Goal: Feedback & Contribution: Submit feedback/report problem

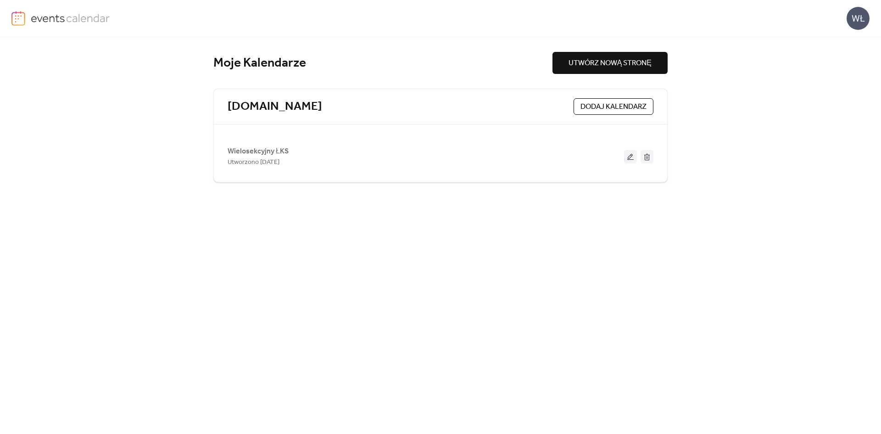
click at [856, 17] on div "WŁ" at bounding box center [858, 18] width 23 height 23
click at [839, 40] on link "konto" at bounding box center [837, 41] width 65 height 18
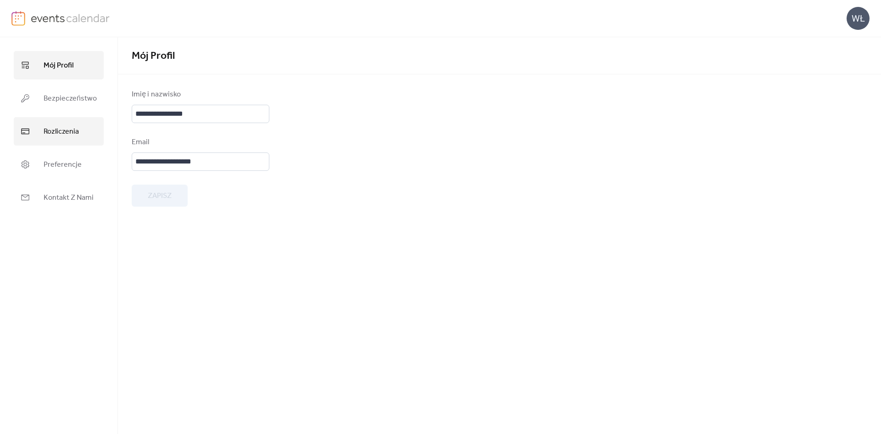
click at [74, 128] on span "Rozliczenia" at bounding box center [61, 131] width 35 height 15
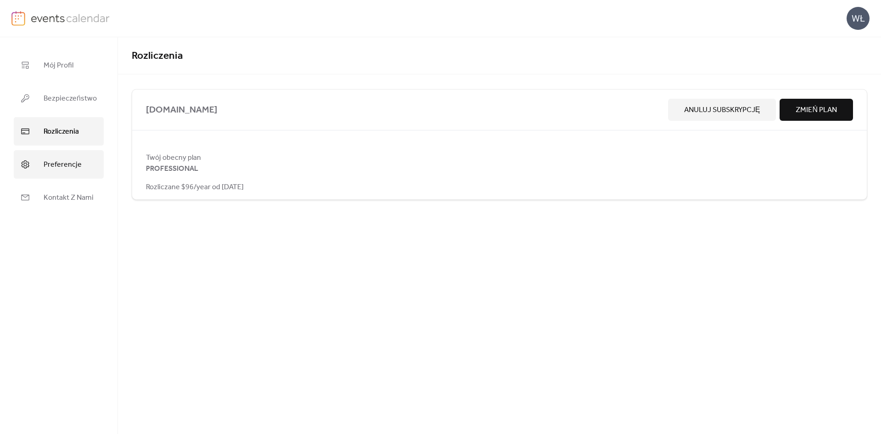
click at [52, 159] on span "Preferencje" at bounding box center [63, 164] width 38 height 15
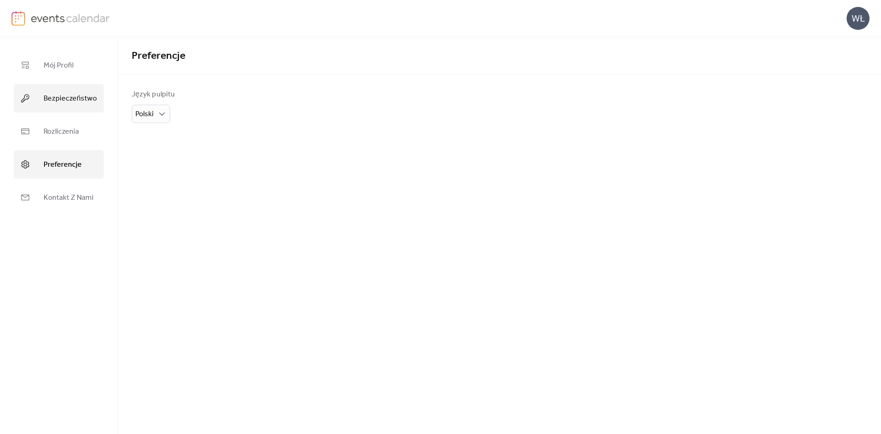
click at [59, 102] on span "Bezpieczeństwo" at bounding box center [70, 98] width 53 height 15
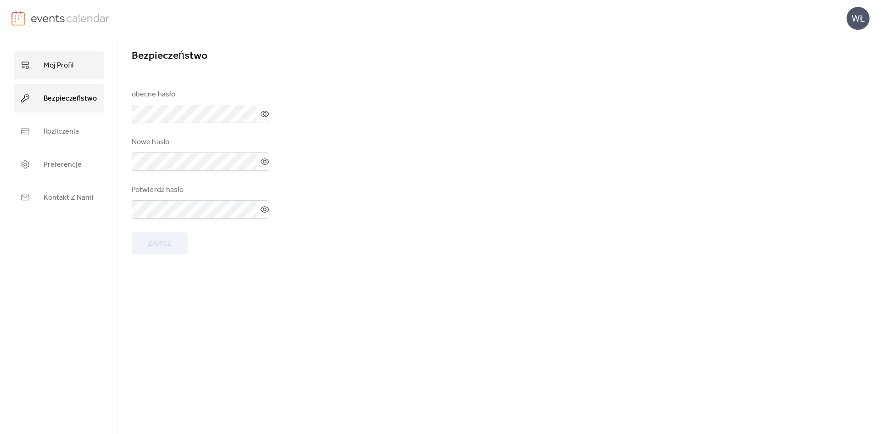
click at [60, 68] on span "Mój Profil" at bounding box center [59, 65] width 30 height 15
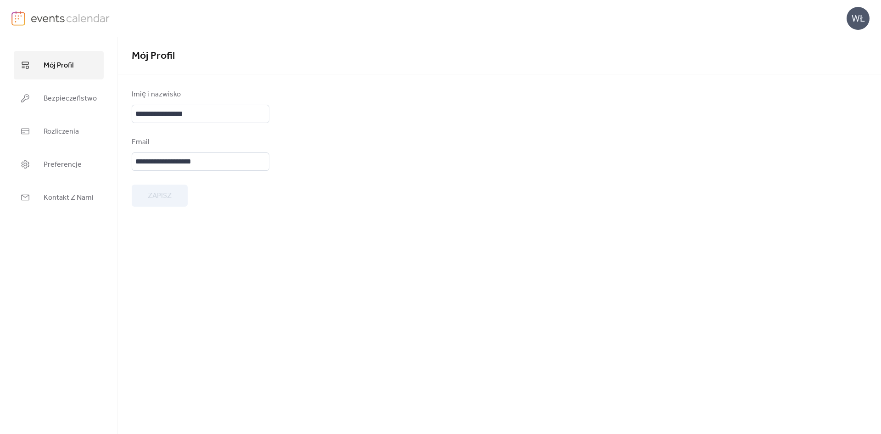
click at [496, 148] on form "**********" at bounding box center [499, 147] width 735 height 117
click at [25, 92] on link "Bezpieczeństwo" at bounding box center [59, 98] width 90 height 28
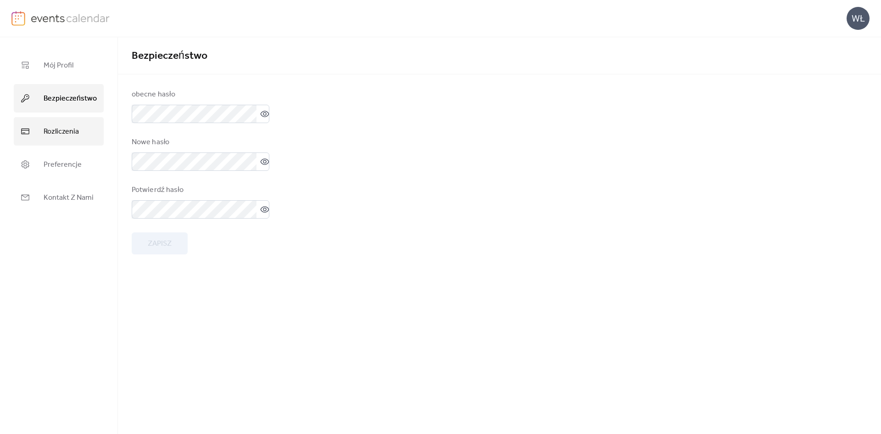
click at [43, 127] on link "Rozliczenia" at bounding box center [59, 131] width 90 height 28
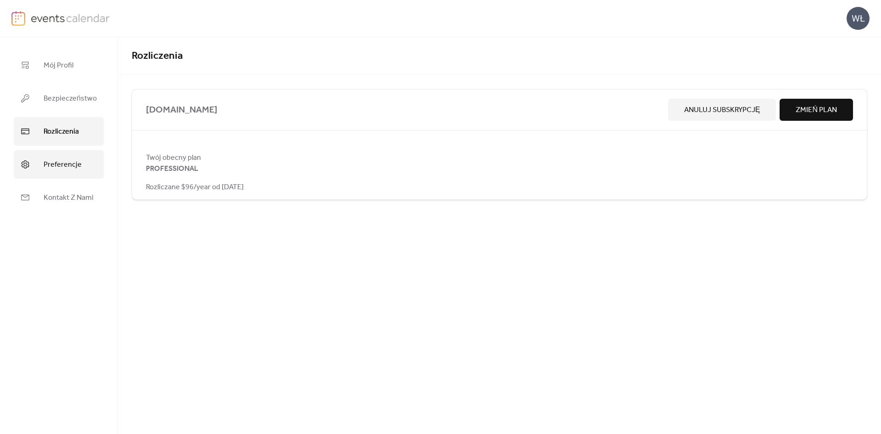
click at [47, 158] on span "Preferencje" at bounding box center [63, 164] width 38 height 15
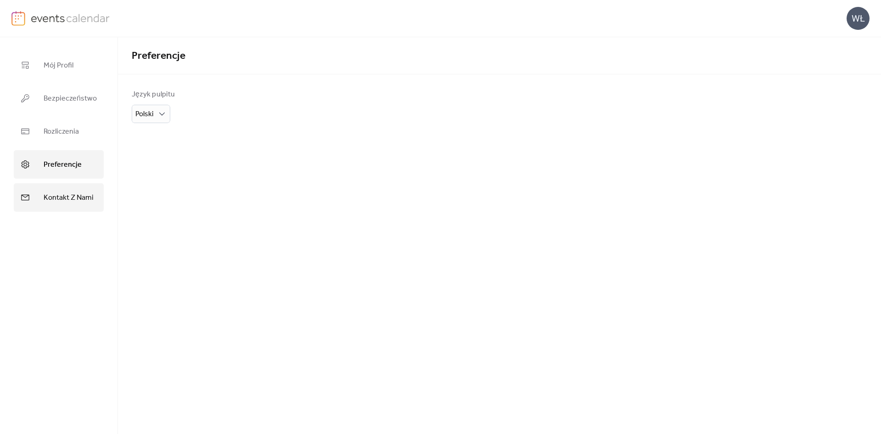
click at [66, 190] on link "Kontakt Z Nami" at bounding box center [59, 197] width 90 height 28
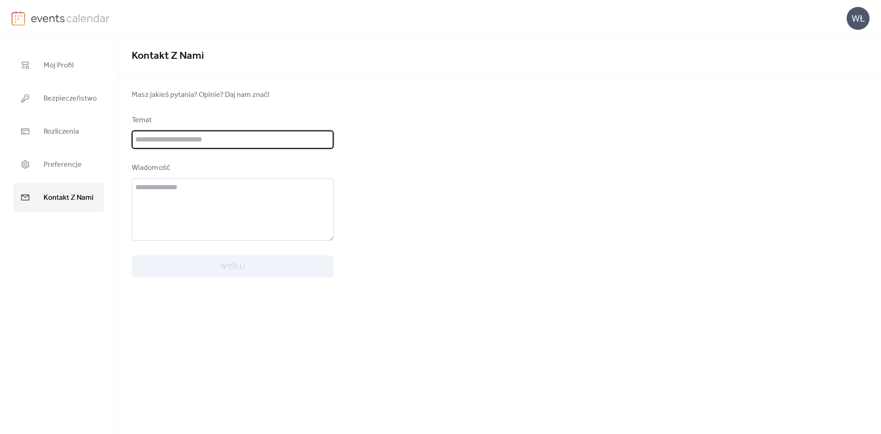
click at [204, 137] on input "text" at bounding box center [233, 139] width 202 height 18
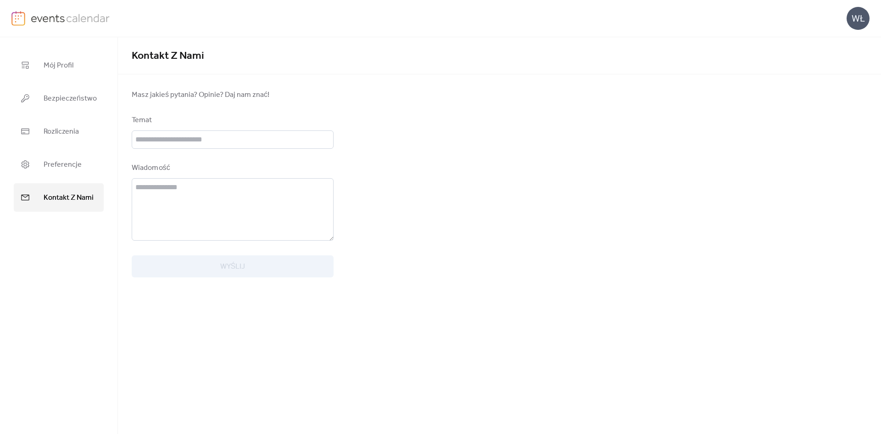
click at [177, 124] on div "Temat" at bounding box center [232, 120] width 200 height 11
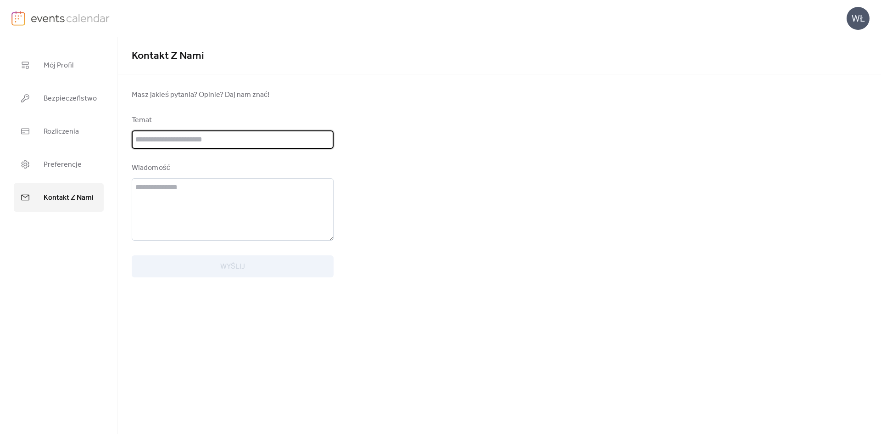
click at [173, 135] on input "text" at bounding box center [233, 139] width 202 height 18
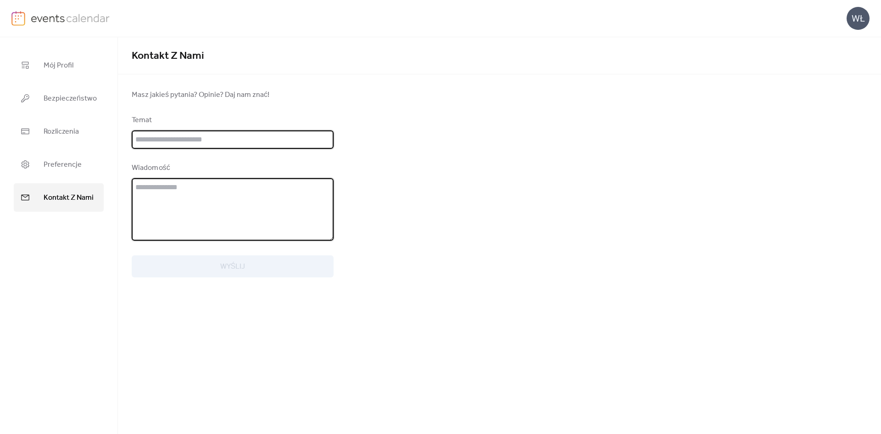
drag, startPoint x: 173, startPoint y: 211, endPoint x: 159, endPoint y: 137, distance: 74.9
click at [173, 207] on textarea at bounding box center [233, 209] width 202 height 62
click at [162, 140] on input "text" at bounding box center [233, 139] width 202 height 18
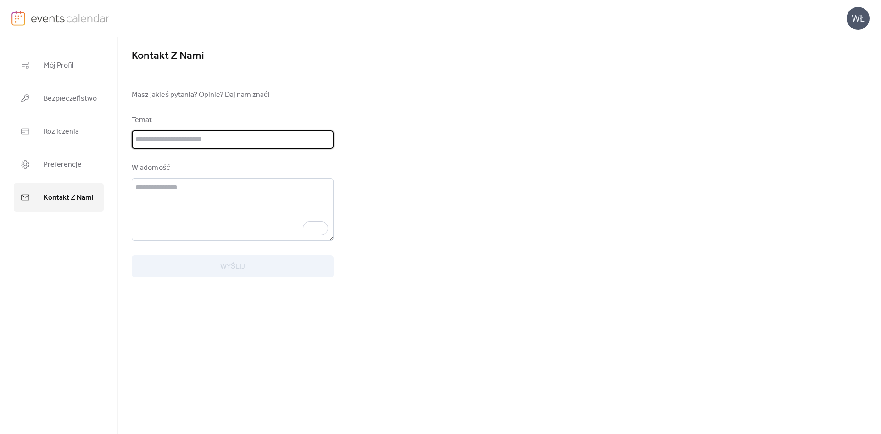
type input "*"
type input "*****"
type input "**********"
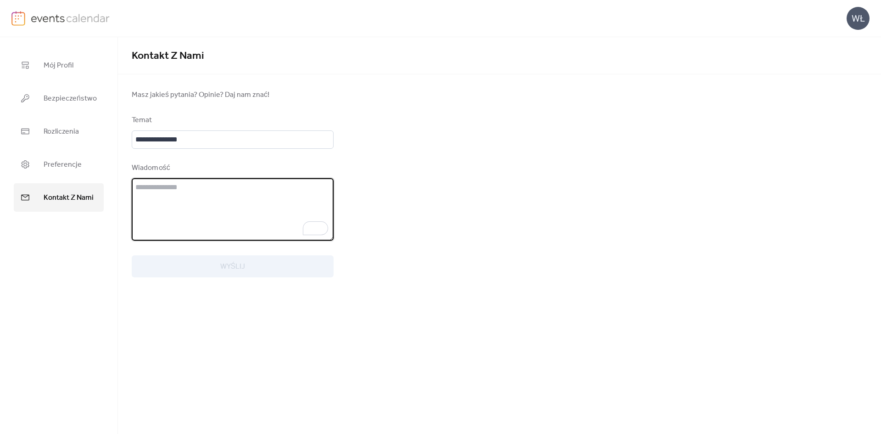
type textarea "*"
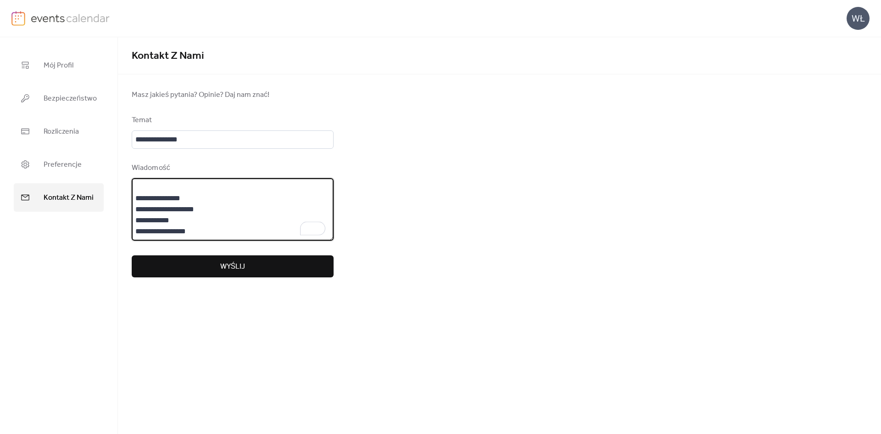
type textarea "**********"
click at [221, 268] on span "Wyślij" at bounding box center [232, 266] width 25 height 11
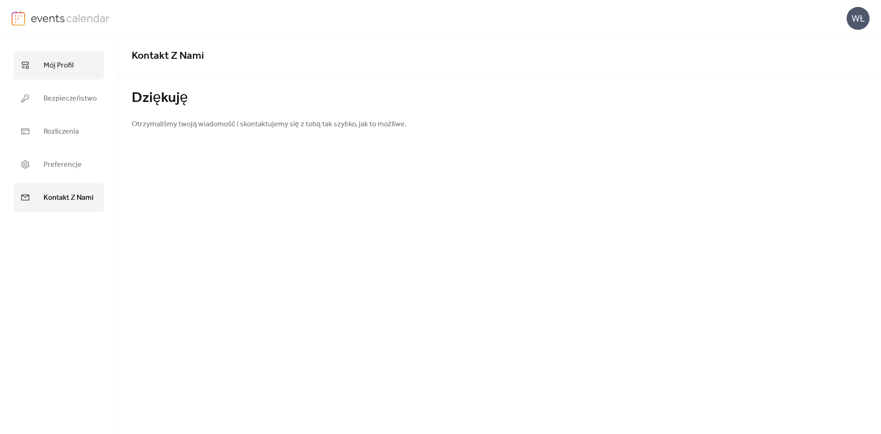
click at [44, 59] on span "Mój Profil" at bounding box center [59, 65] width 30 height 15
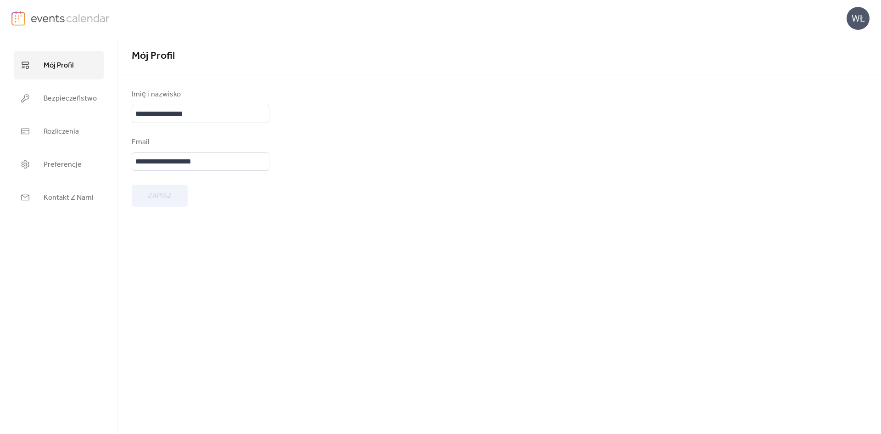
click at [79, 17] on img at bounding box center [70, 18] width 79 height 14
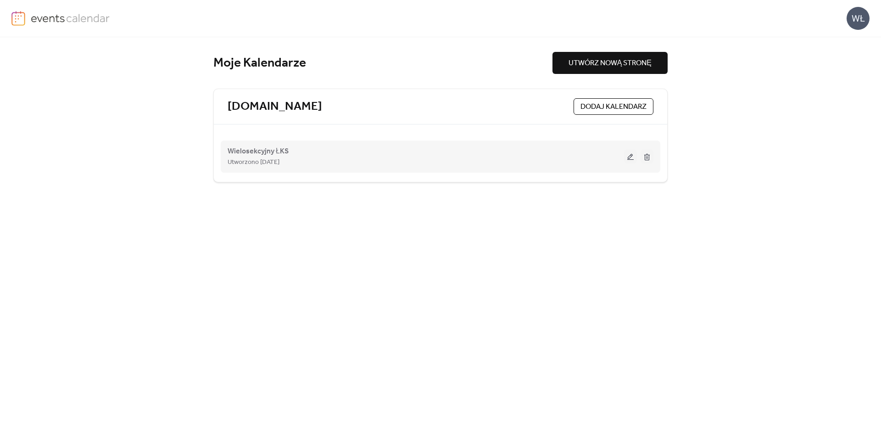
click at [620, 161] on div "Utworzono [DATE]" at bounding box center [426, 161] width 396 height 11
click at [628, 156] on button at bounding box center [630, 157] width 13 height 14
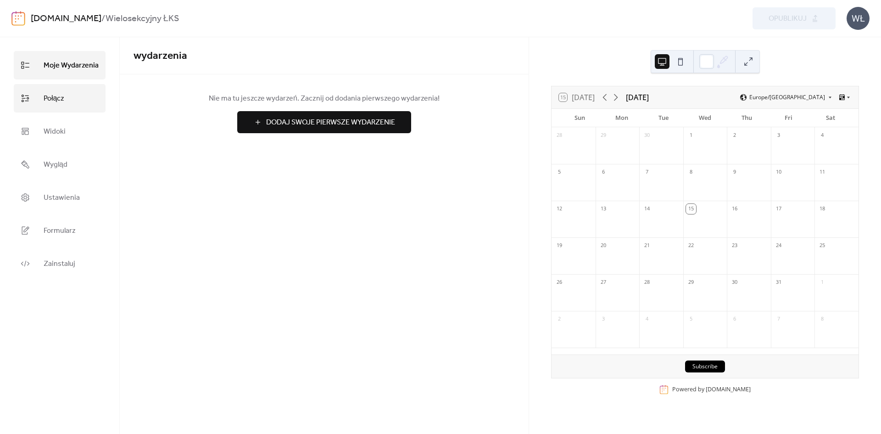
click at [70, 97] on link "Połącz" at bounding box center [60, 98] width 92 height 28
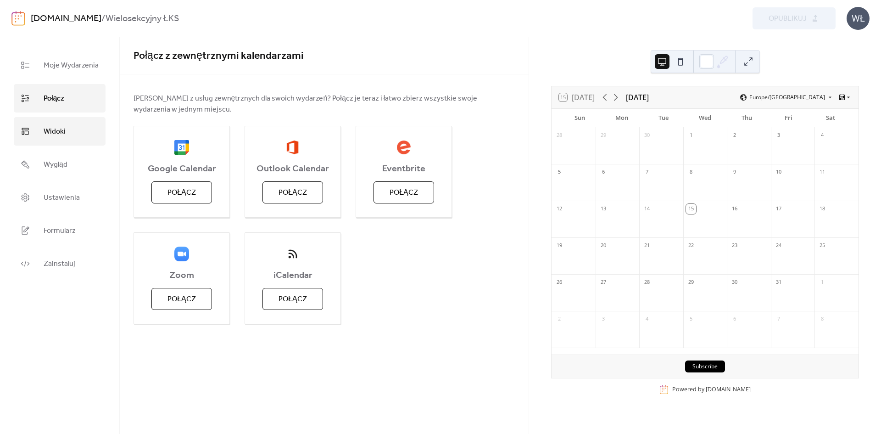
click at [71, 139] on link "Widoki" at bounding box center [60, 131] width 92 height 28
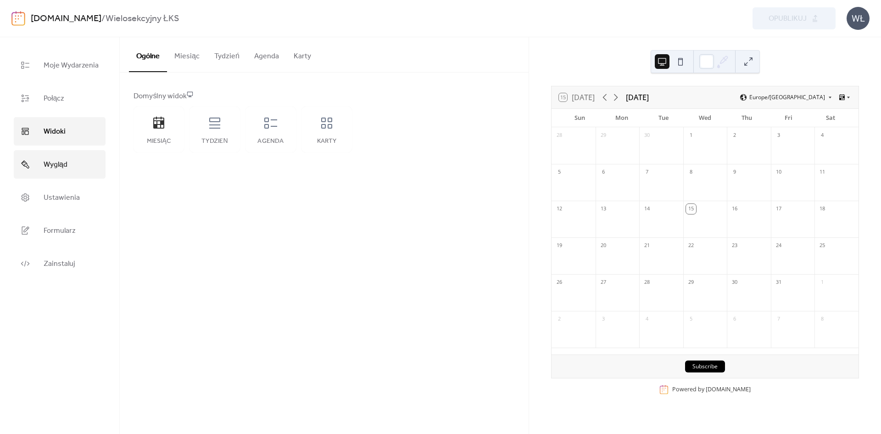
click at [81, 167] on link "Wygląd" at bounding box center [60, 164] width 92 height 28
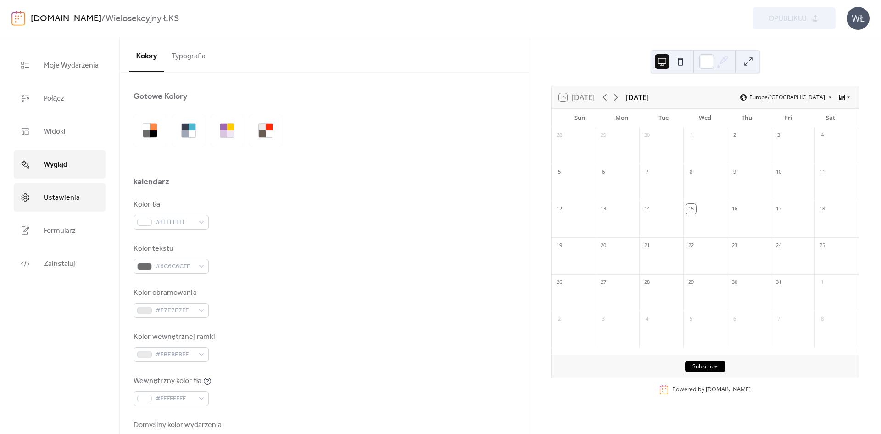
click at [70, 186] on link "Ustawienia" at bounding box center [60, 197] width 92 height 28
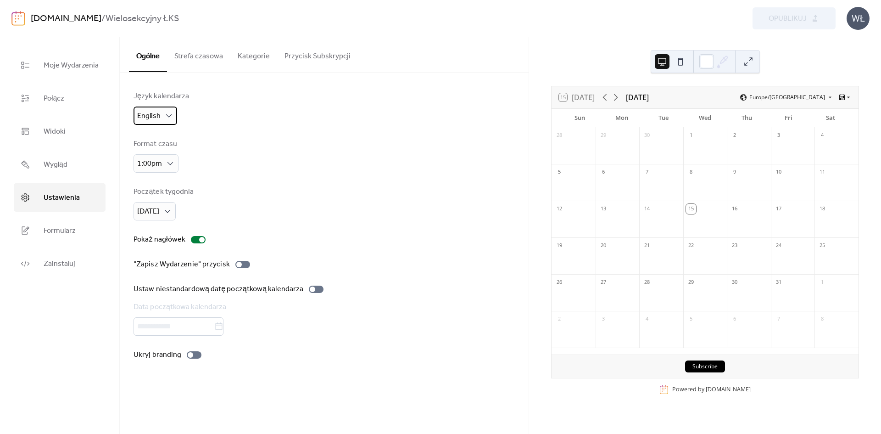
click at [148, 111] on span "English" at bounding box center [148, 116] width 23 height 14
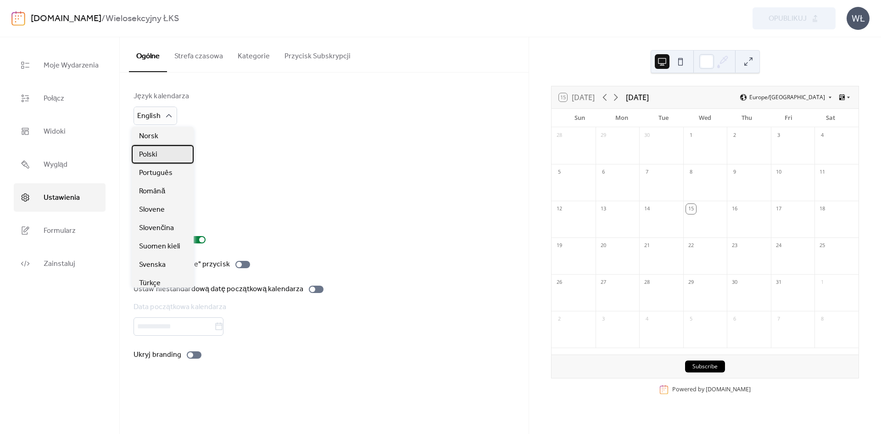
click at [154, 156] on span "Polski" at bounding box center [148, 154] width 18 height 11
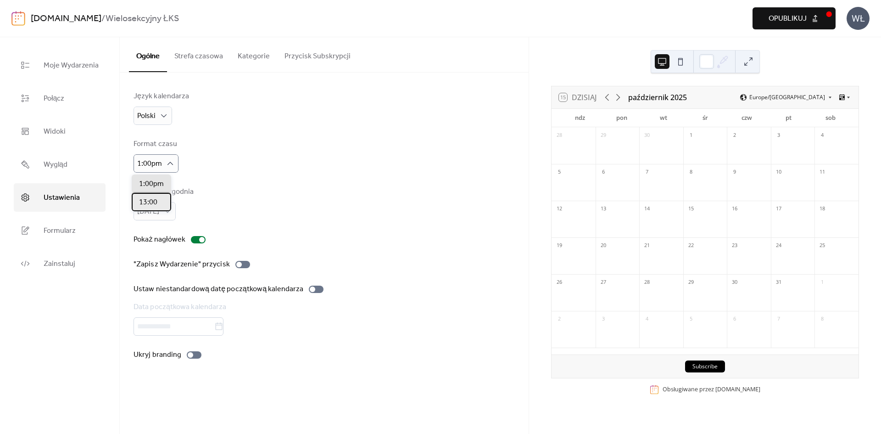
click at [152, 198] on span "13:00" at bounding box center [148, 202] width 18 height 11
click at [166, 206] on div "[DATE]" at bounding box center [155, 211] width 42 height 18
drag, startPoint x: 160, startPoint y: 249, endPoint x: 166, endPoint y: 239, distance: 12.0
click at [159, 249] on span "[DATE]" at bounding box center [150, 250] width 22 height 11
click at [249, 178] on div "Język kalendarza Polski Format czasu 13:00 Początek tygodnia [DATE] Pokaż nagłó…" at bounding box center [324, 225] width 381 height 269
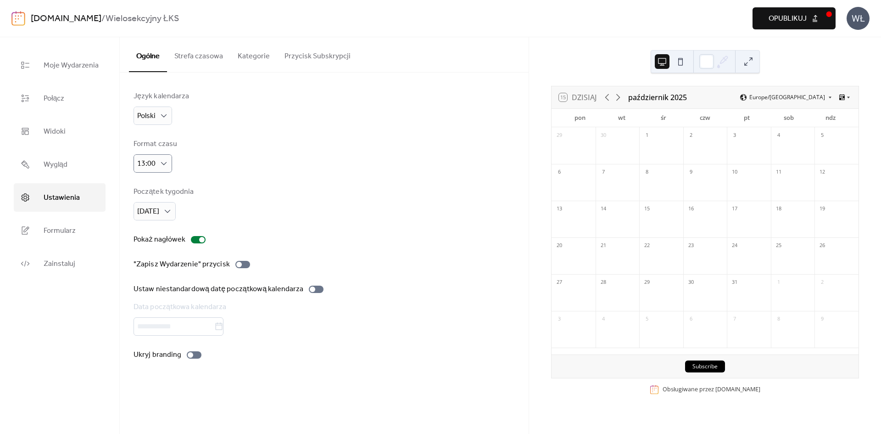
click at [211, 55] on button "Strefa czasowa" at bounding box center [198, 54] width 63 height 34
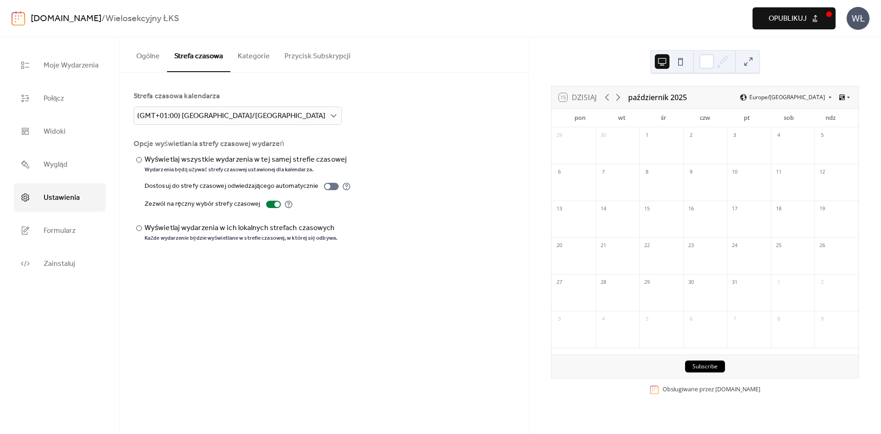
click at [249, 60] on button "Kategorie" at bounding box center [253, 54] width 47 height 34
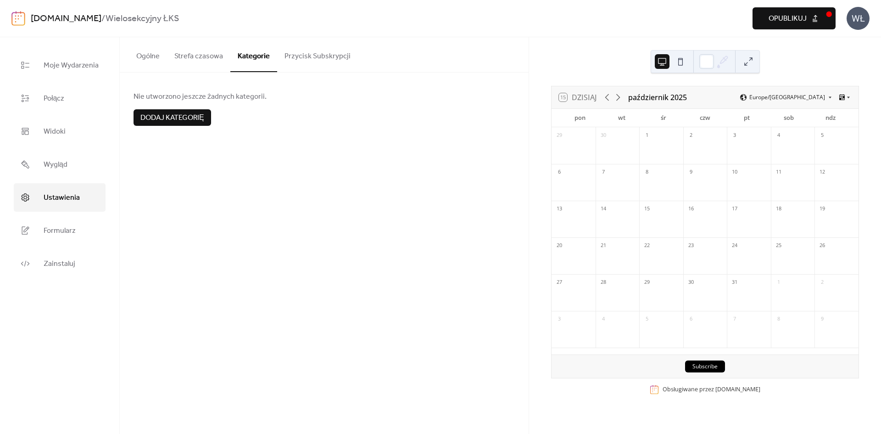
click at [305, 59] on button "Przycisk Subskrypcji" at bounding box center [317, 54] width 81 height 34
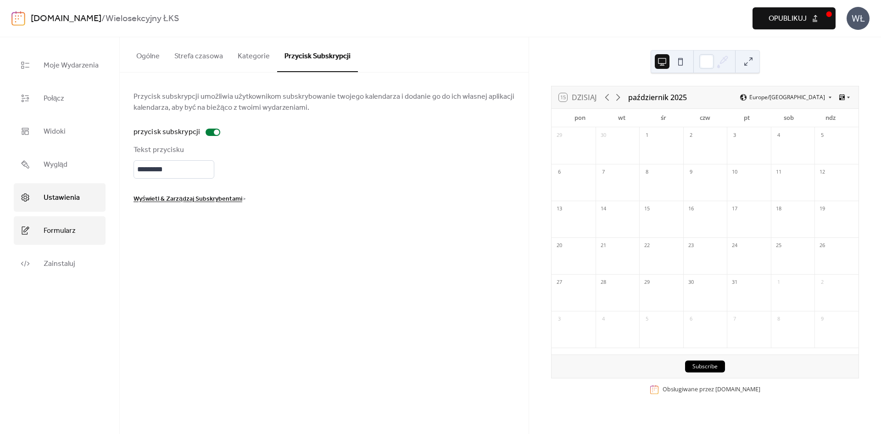
click at [59, 232] on span "Formularz" at bounding box center [60, 230] width 32 height 15
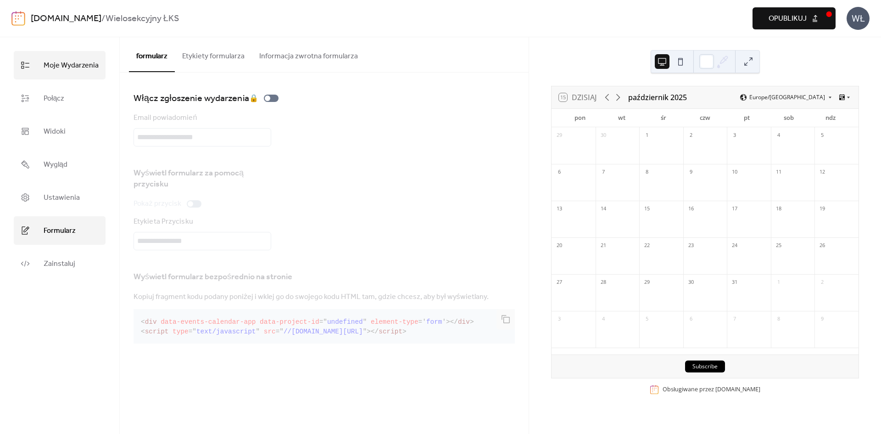
click at [51, 69] on span "Moje Wydarzenia" at bounding box center [71, 65] width 55 height 15
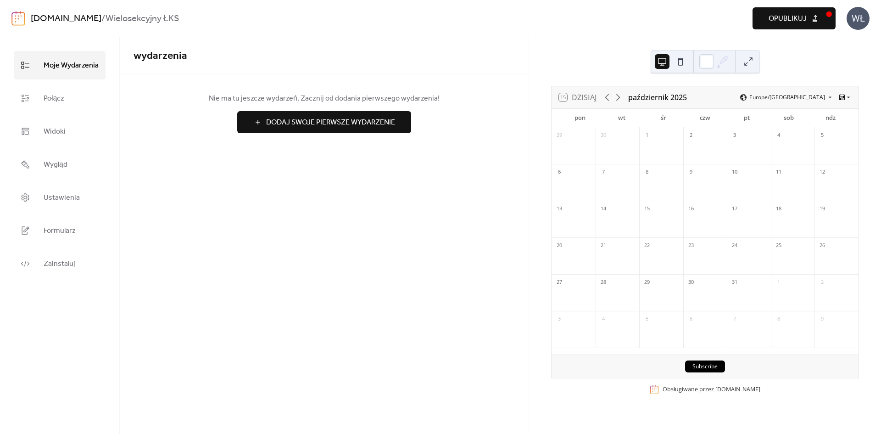
click at [863, 19] on div "WŁ" at bounding box center [858, 18] width 23 height 23
click at [840, 83] on span "Wyloguj się" at bounding box center [831, 81] width 37 height 11
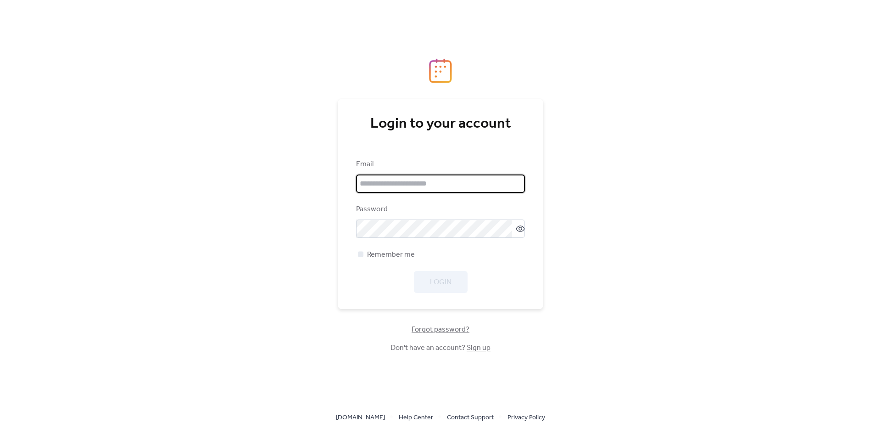
click at [389, 181] on input "email" at bounding box center [440, 183] width 169 height 18
type input "**********"
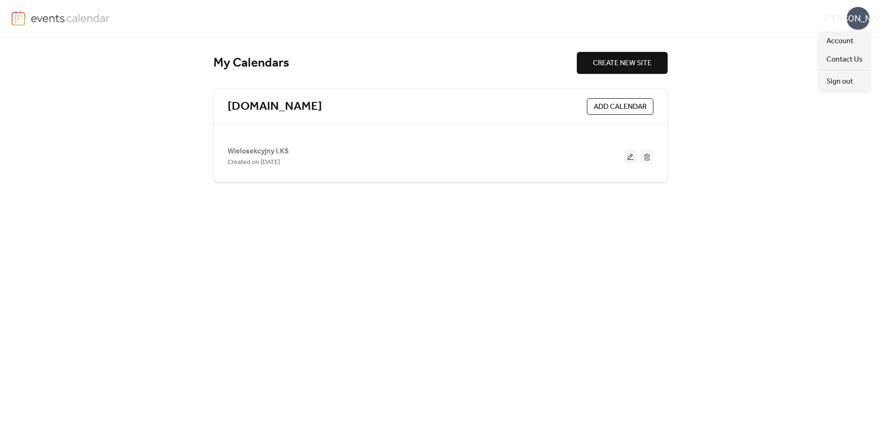
click at [858, 20] on div "WŁ" at bounding box center [858, 18] width 23 height 23
click at [852, 45] on span "Account" at bounding box center [839, 41] width 27 height 11
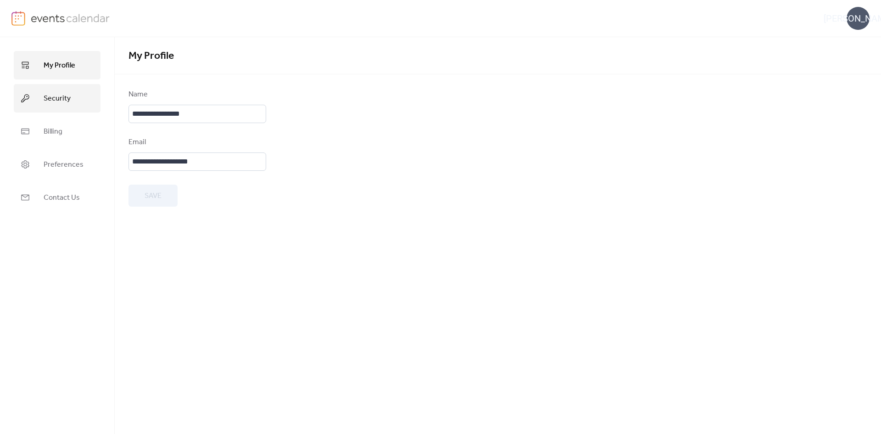
click at [61, 89] on link "Security" at bounding box center [57, 98] width 87 height 28
click at [64, 56] on link "My Profile" at bounding box center [57, 65] width 87 height 28
click at [69, 87] on link "Security" at bounding box center [57, 98] width 87 height 28
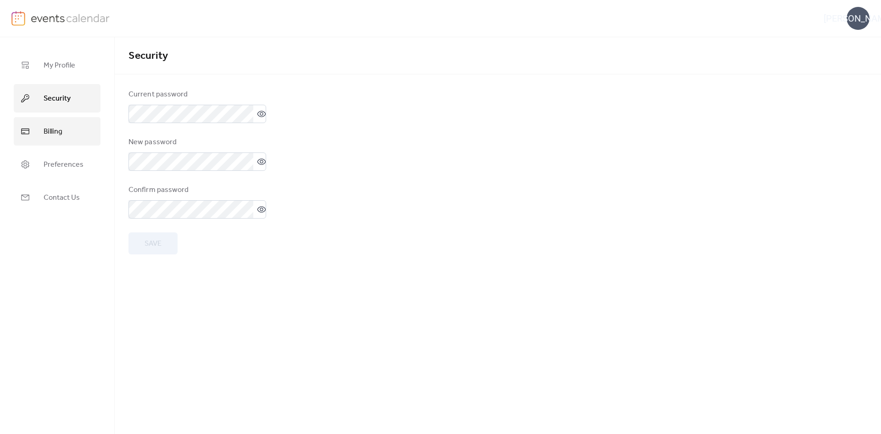
click at [69, 127] on link "Billing" at bounding box center [57, 131] width 87 height 28
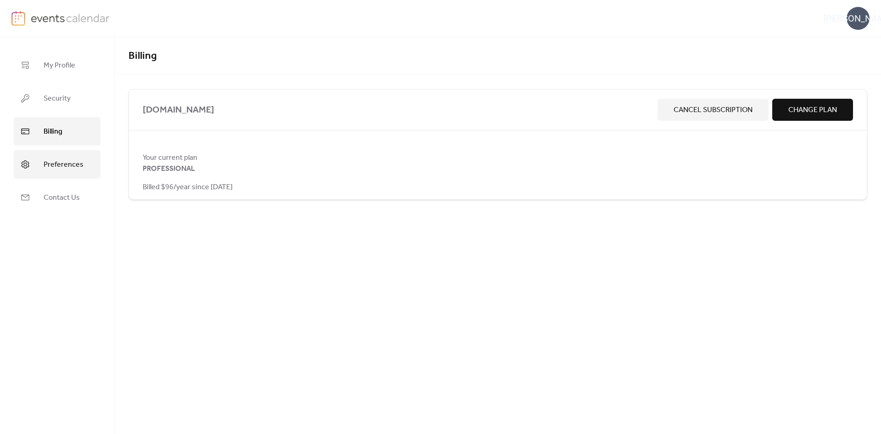
click at [60, 162] on span "Preferences" at bounding box center [64, 164] width 40 height 15
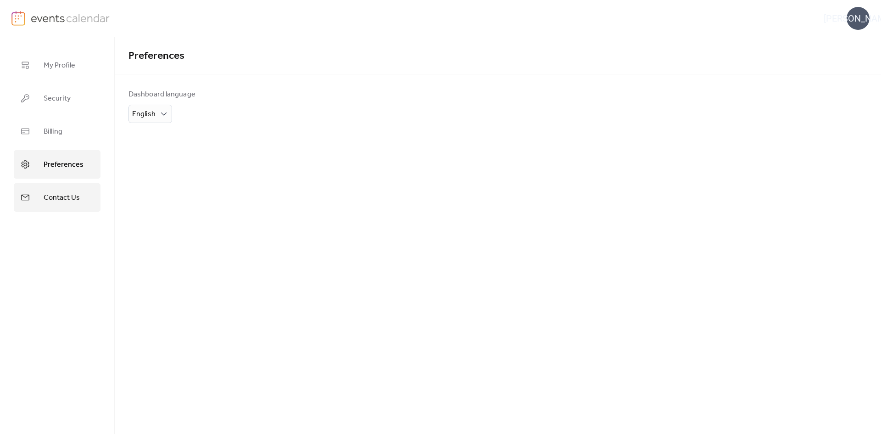
click at [58, 200] on span "Contact Us" at bounding box center [62, 197] width 36 height 15
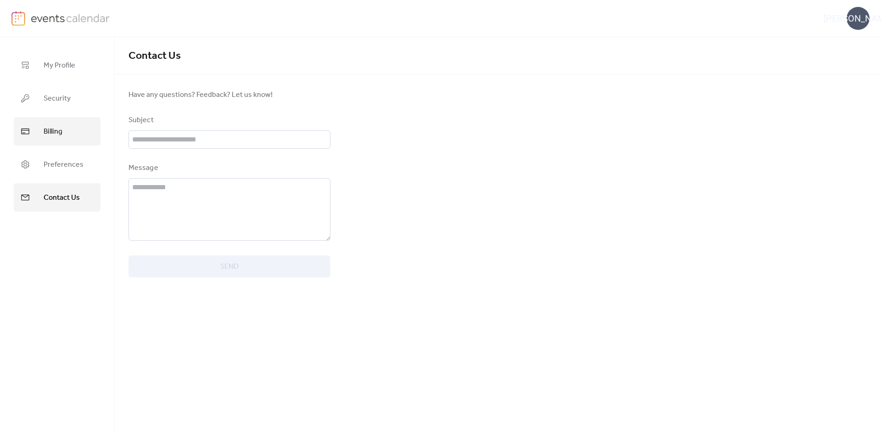
click at [56, 131] on span "Billing" at bounding box center [53, 131] width 19 height 15
